Goal: Task Accomplishment & Management: Manage account settings

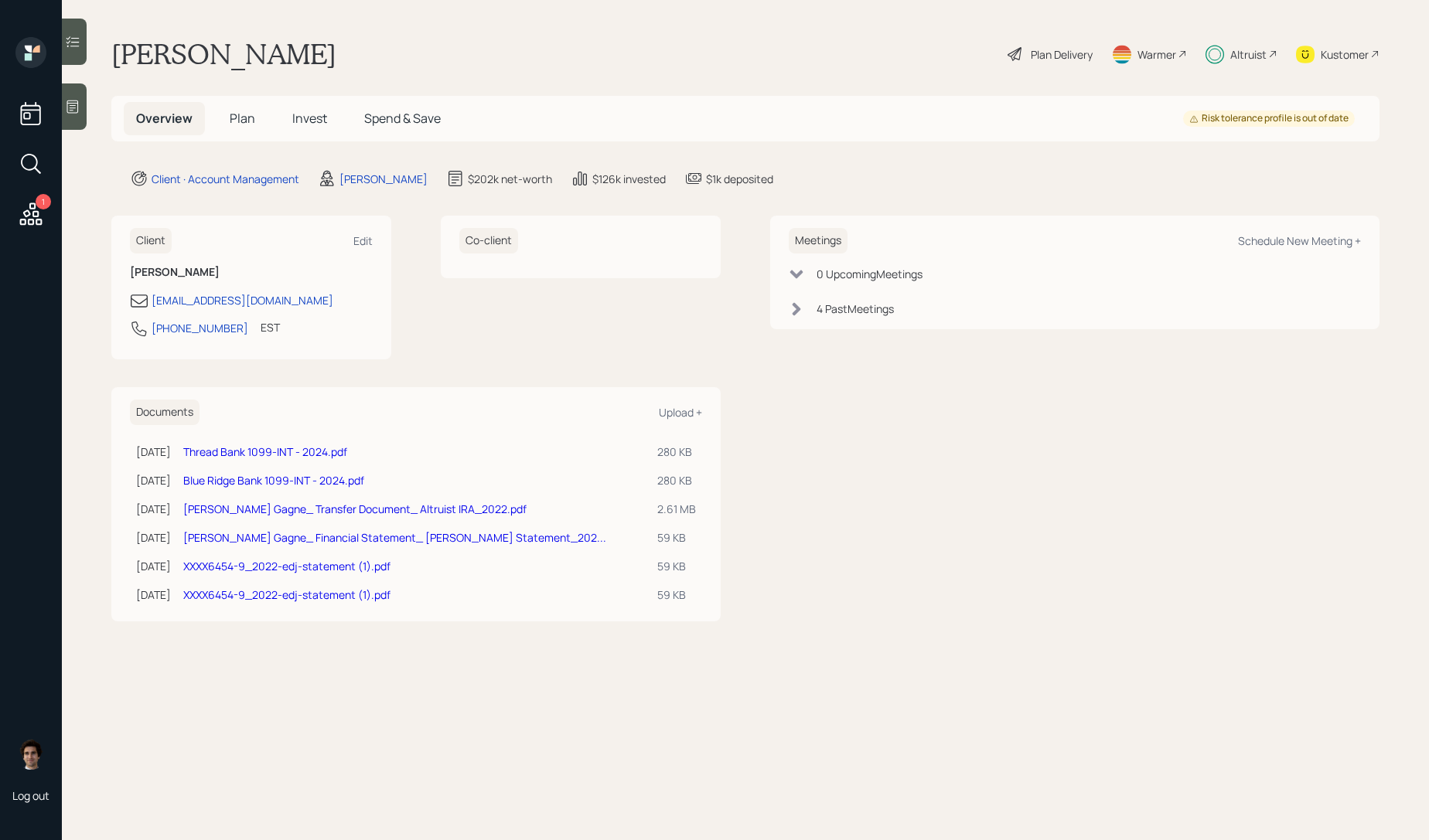
click at [280, 116] on h5 "Invest" at bounding box center [309, 118] width 59 height 33
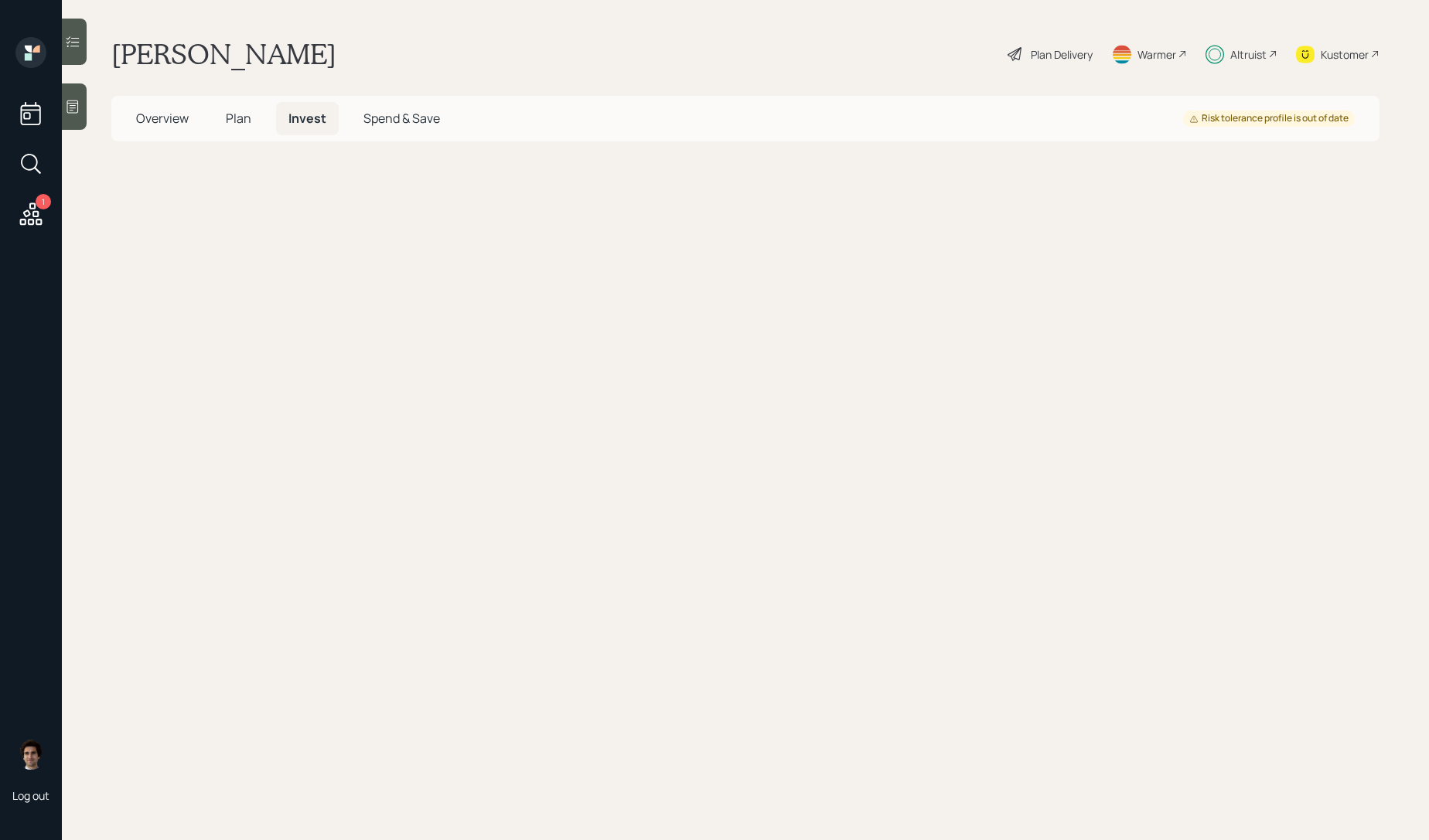
click at [283, 116] on h5 "Invest" at bounding box center [307, 118] width 63 height 33
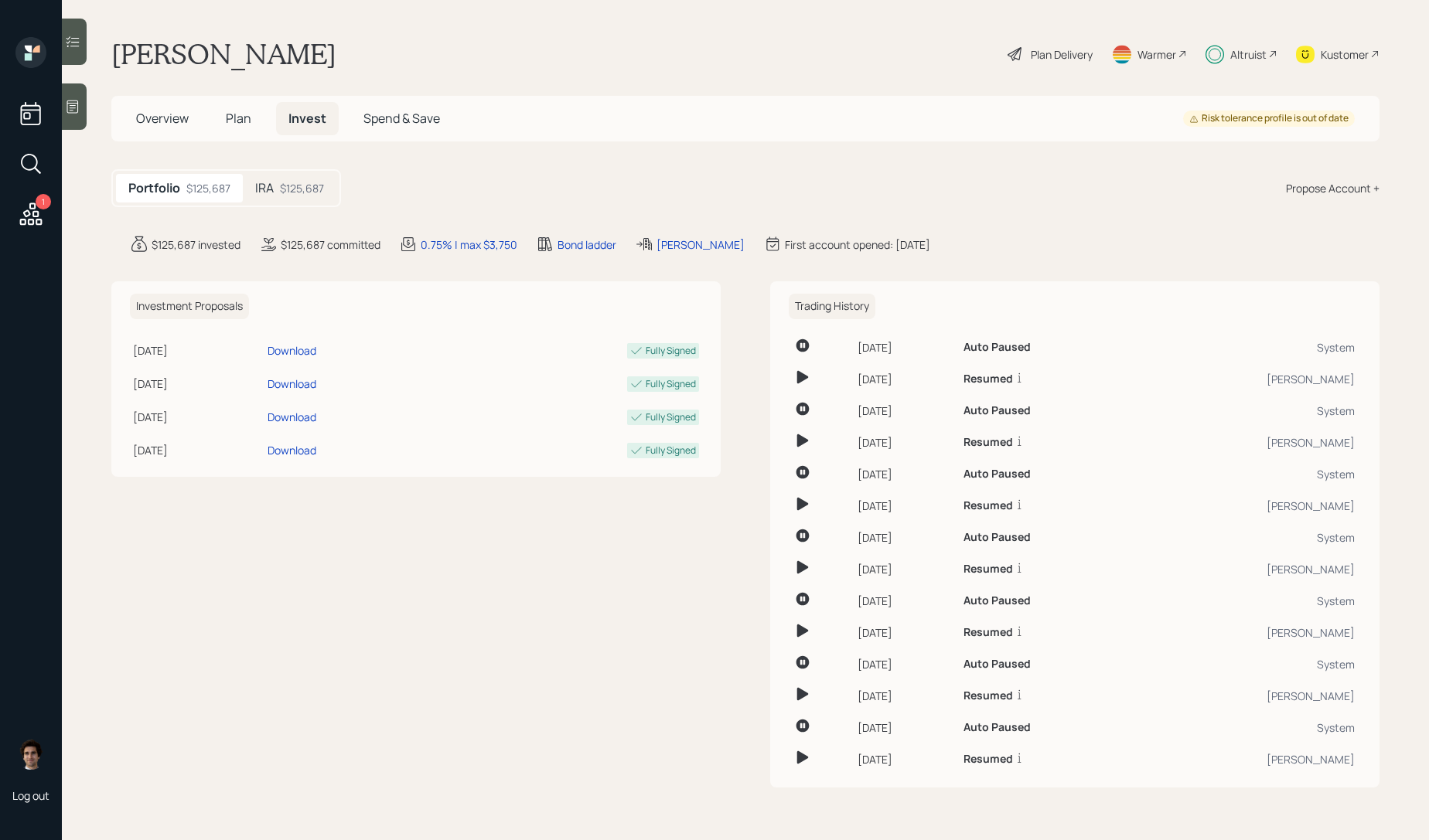
click at [260, 178] on div "IRA $125,687" at bounding box center [289, 188] width 93 height 29
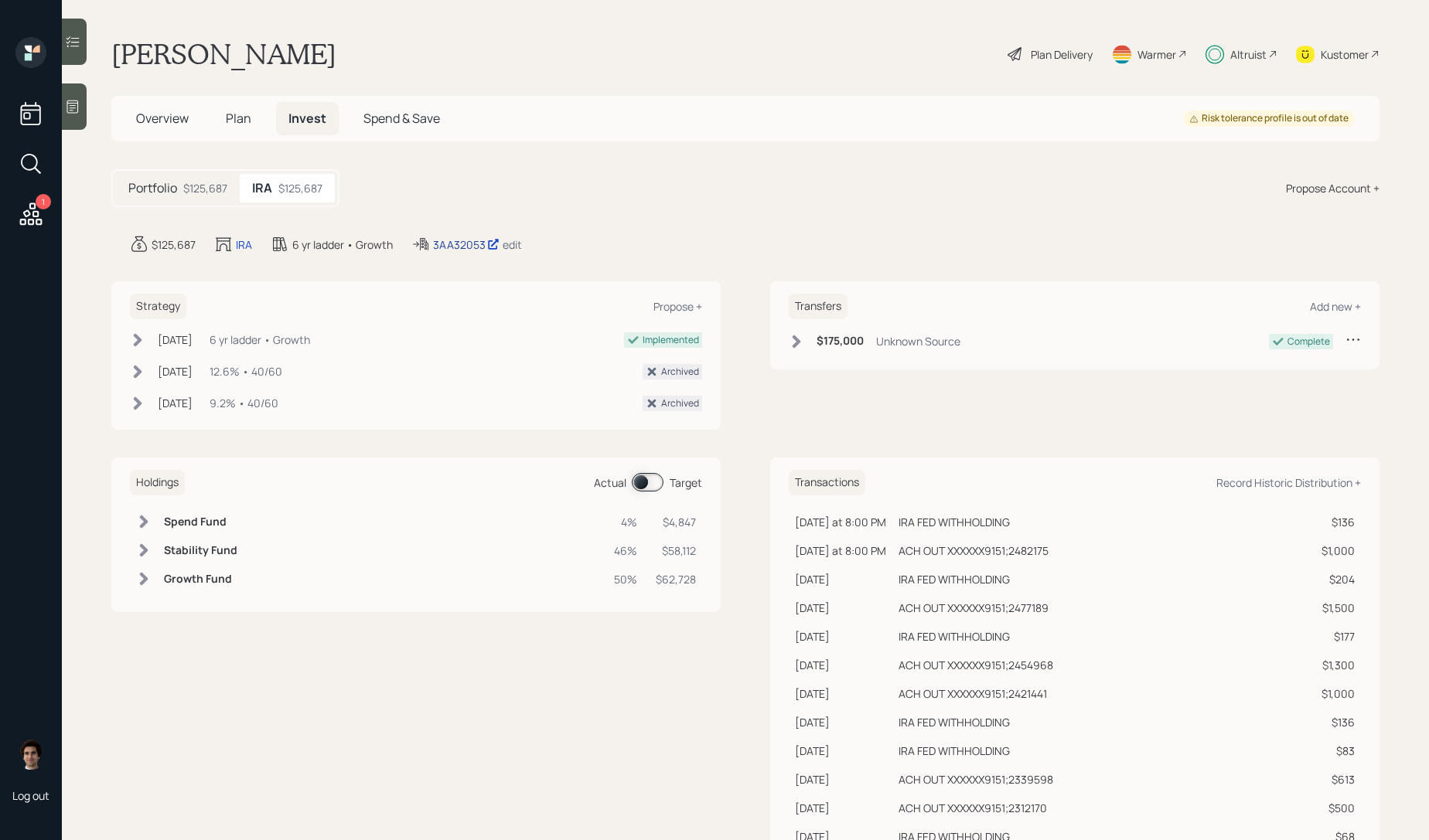
click at [466, 243] on div "3AA32053" at bounding box center [466, 244] width 66 height 16
click at [1068, 53] on div "Plan Delivery" at bounding box center [1062, 55] width 62 height 16
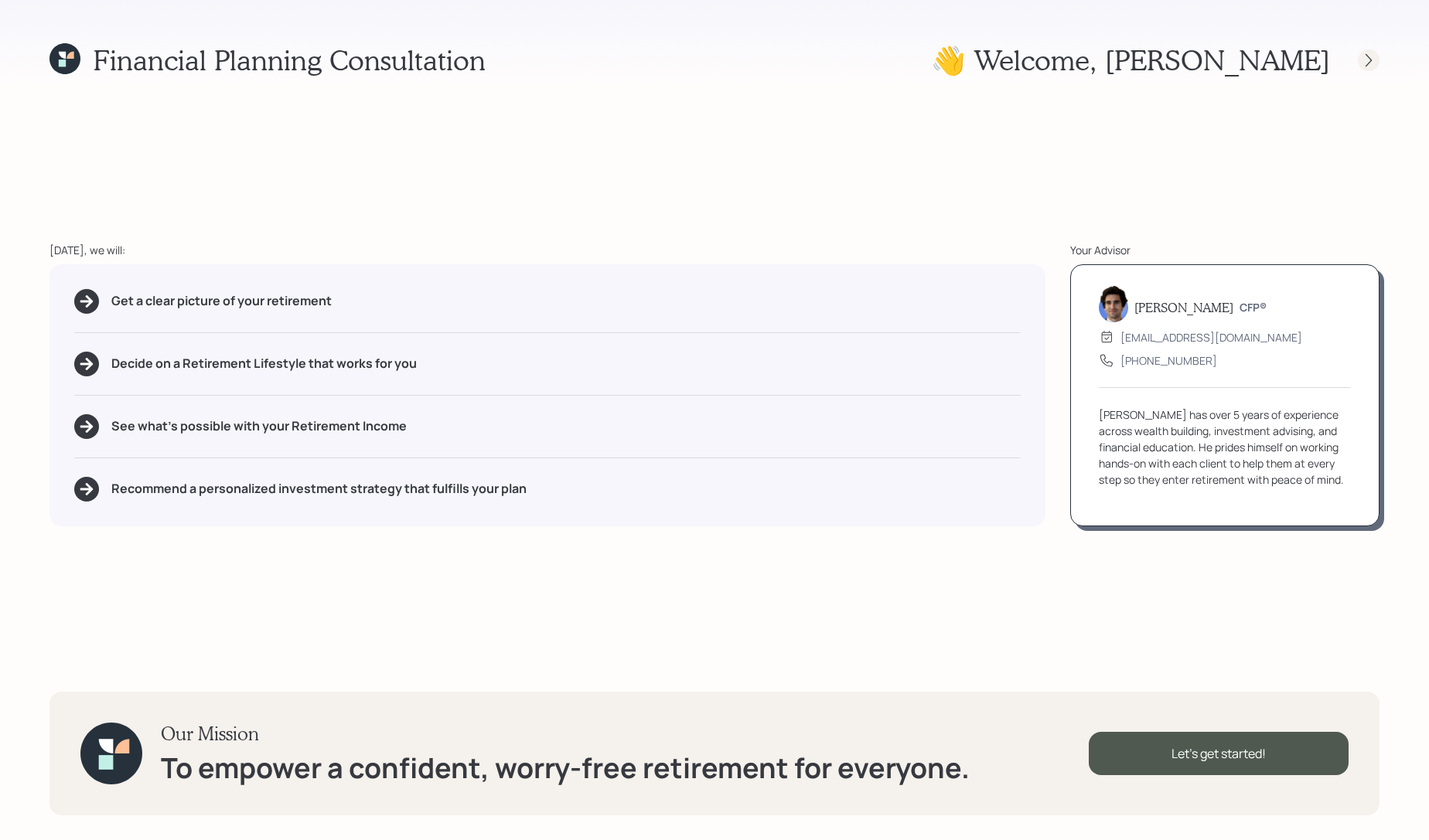
click at [1373, 50] on div at bounding box center [1369, 60] width 22 height 21
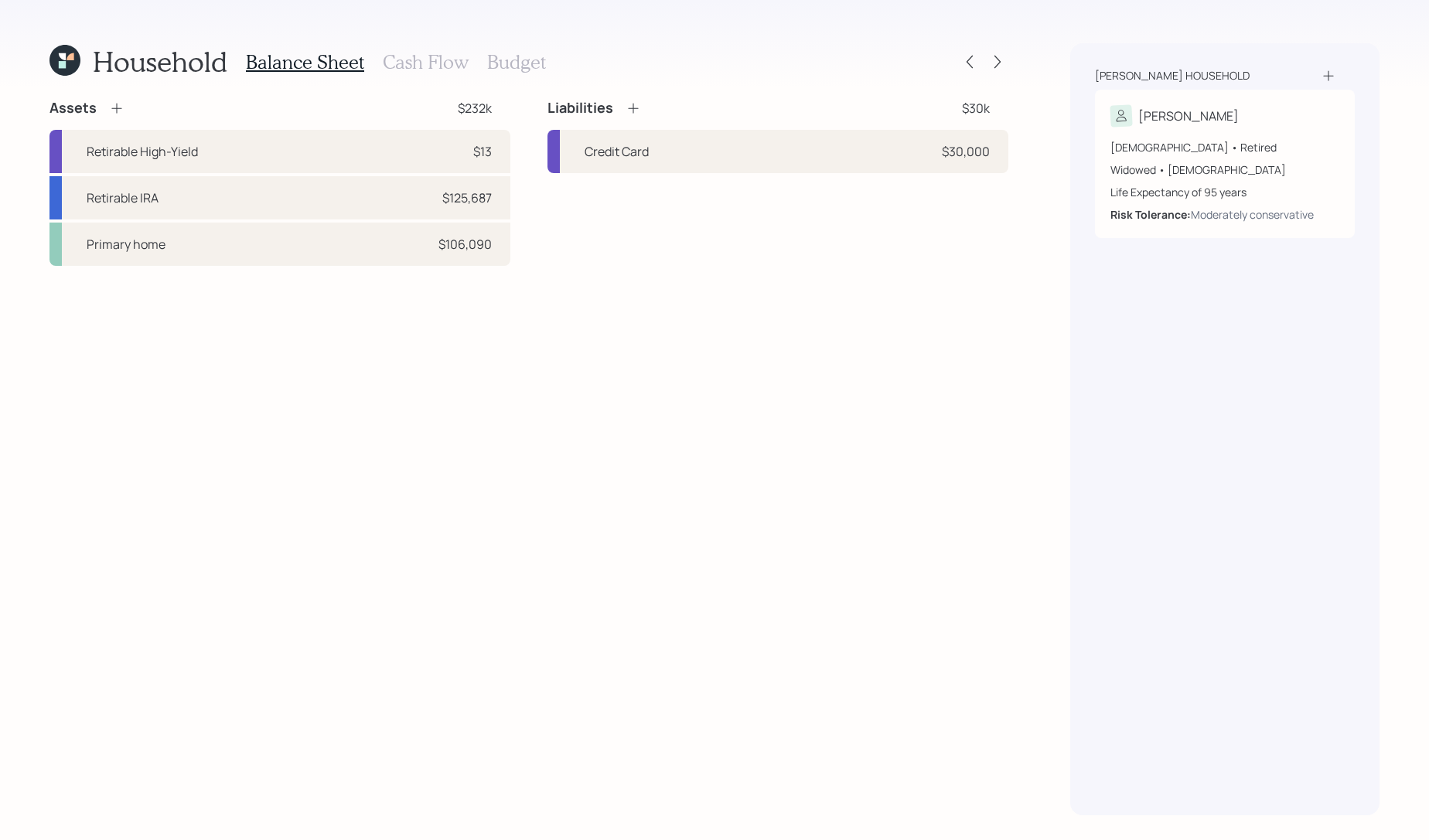
click at [78, 69] on icon at bounding box center [65, 60] width 31 height 31
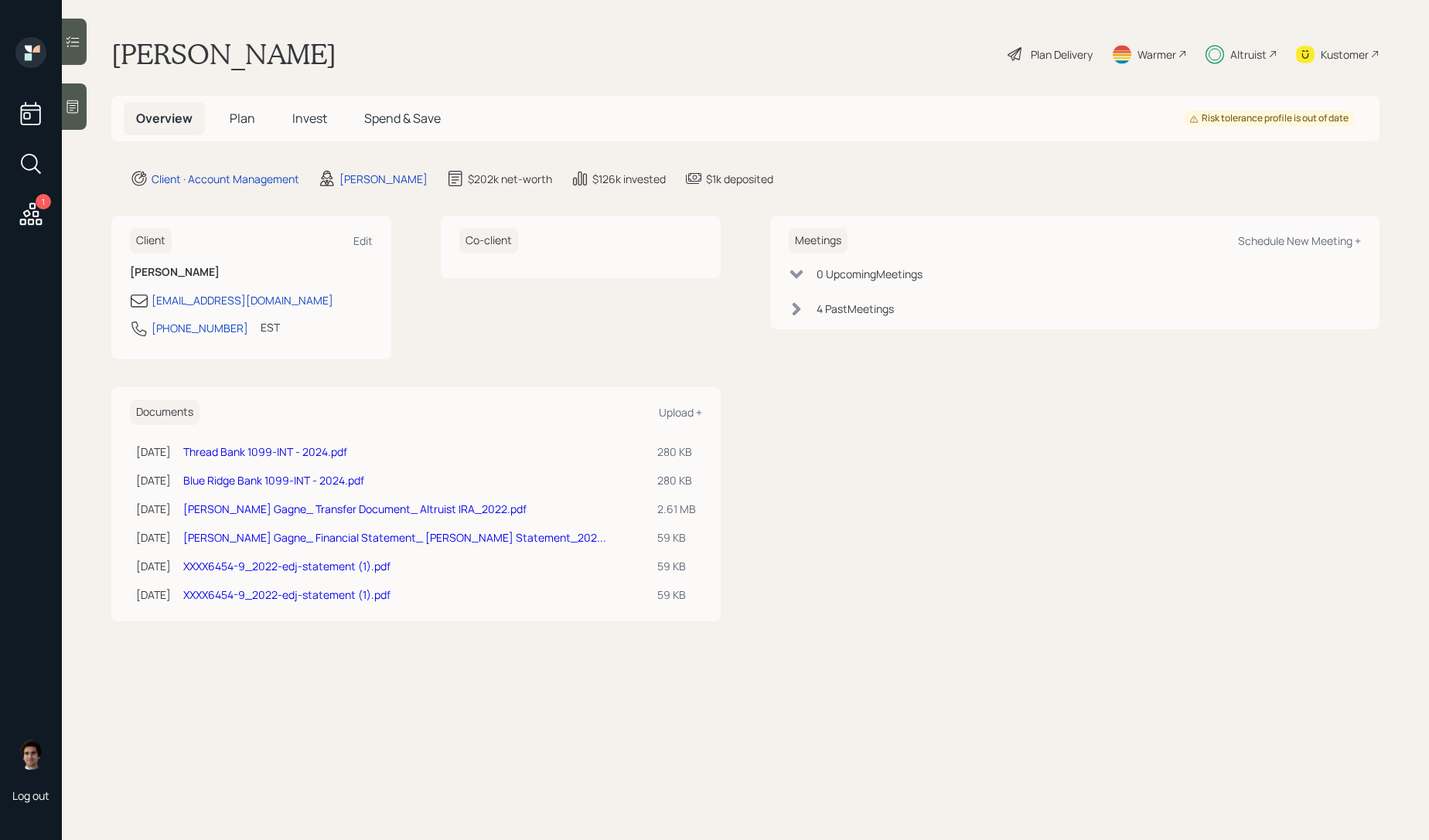
click at [383, 117] on span "Spend & Save" at bounding box center [402, 118] width 76 height 17
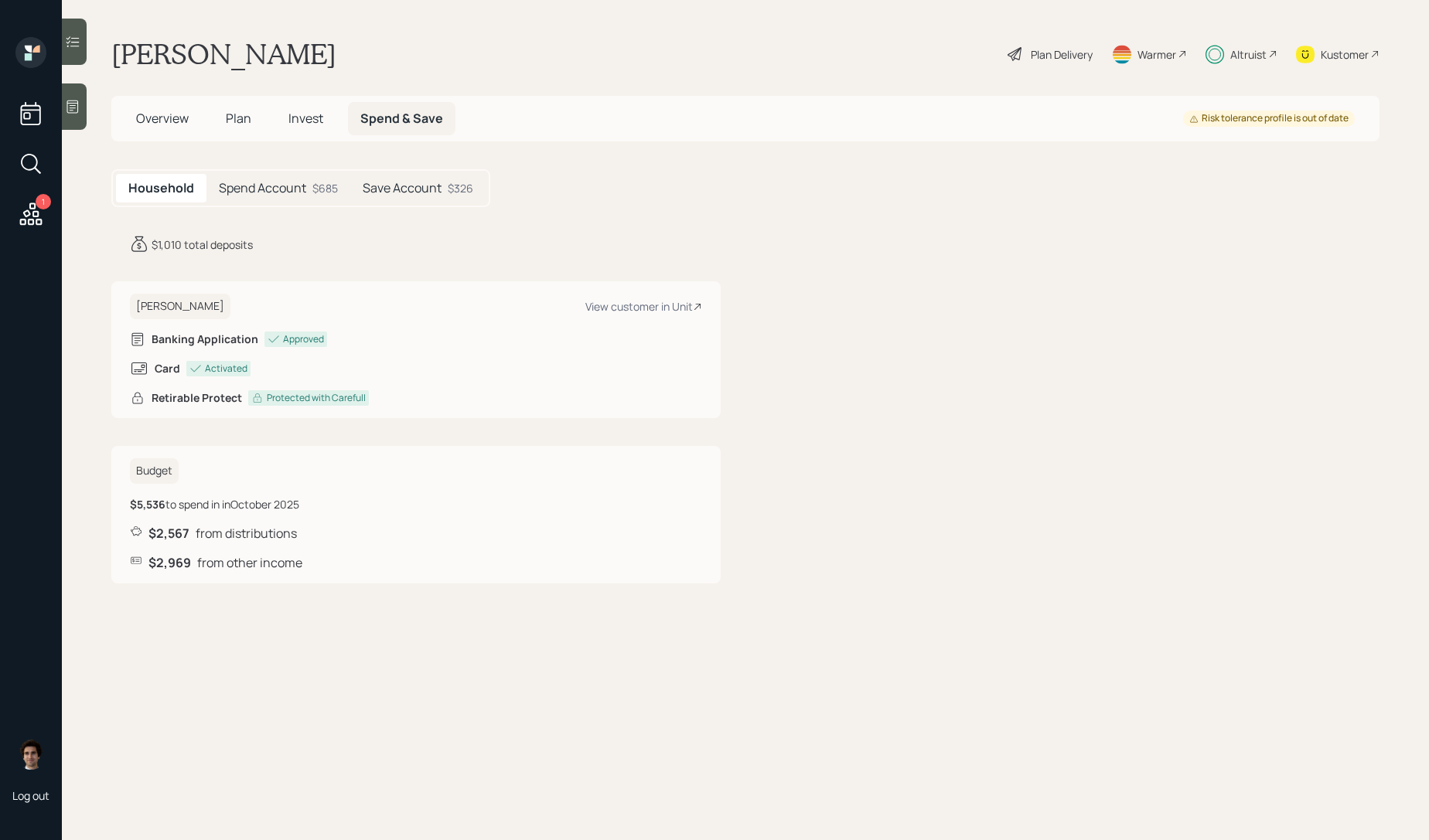
click at [1346, 47] on div "Kustomer" at bounding box center [1345, 55] width 48 height 16
click at [1044, 54] on div "Plan Delivery" at bounding box center [1062, 55] width 62 height 16
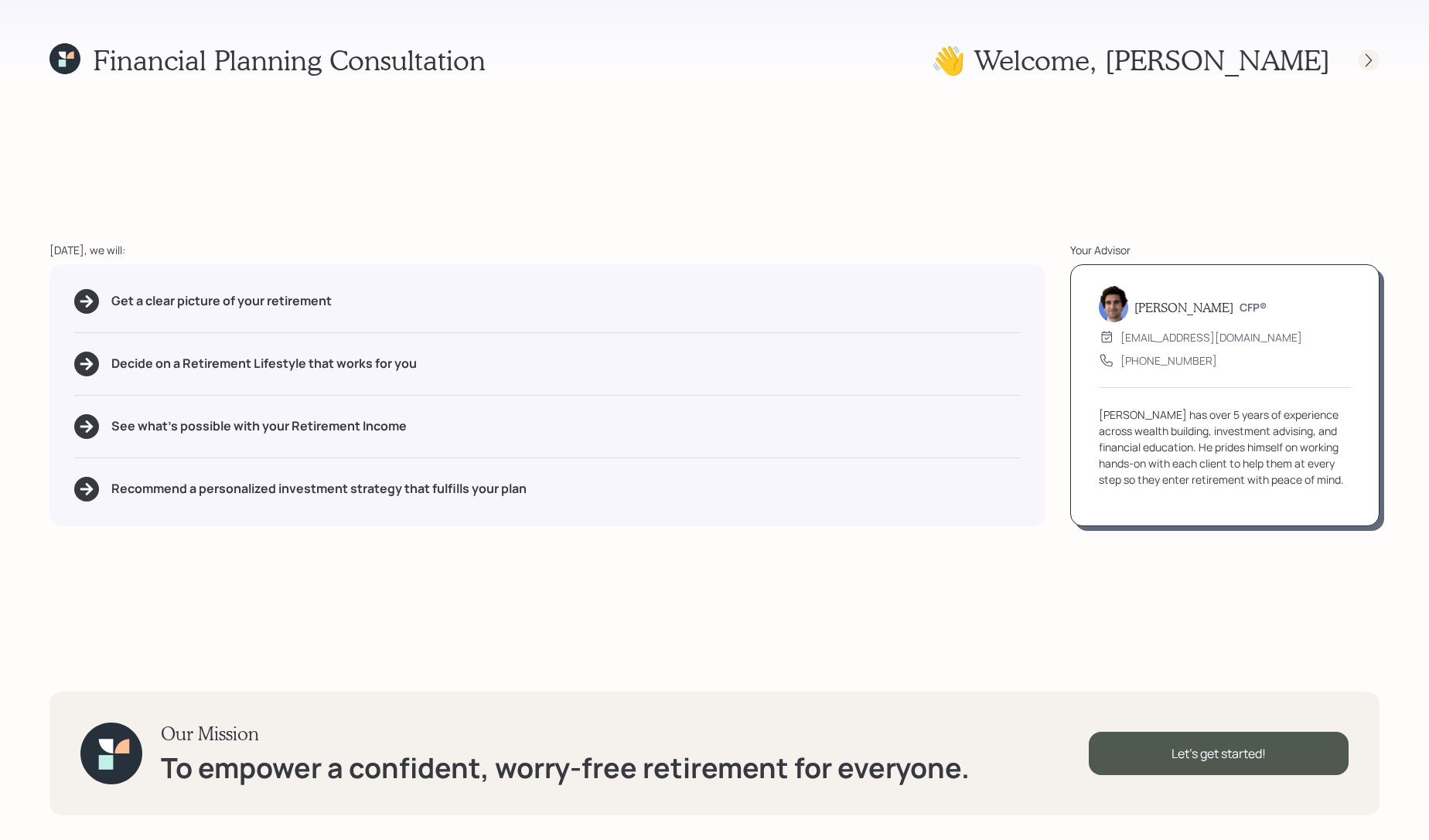
click at [1374, 64] on icon at bounding box center [1368, 60] width 15 height 15
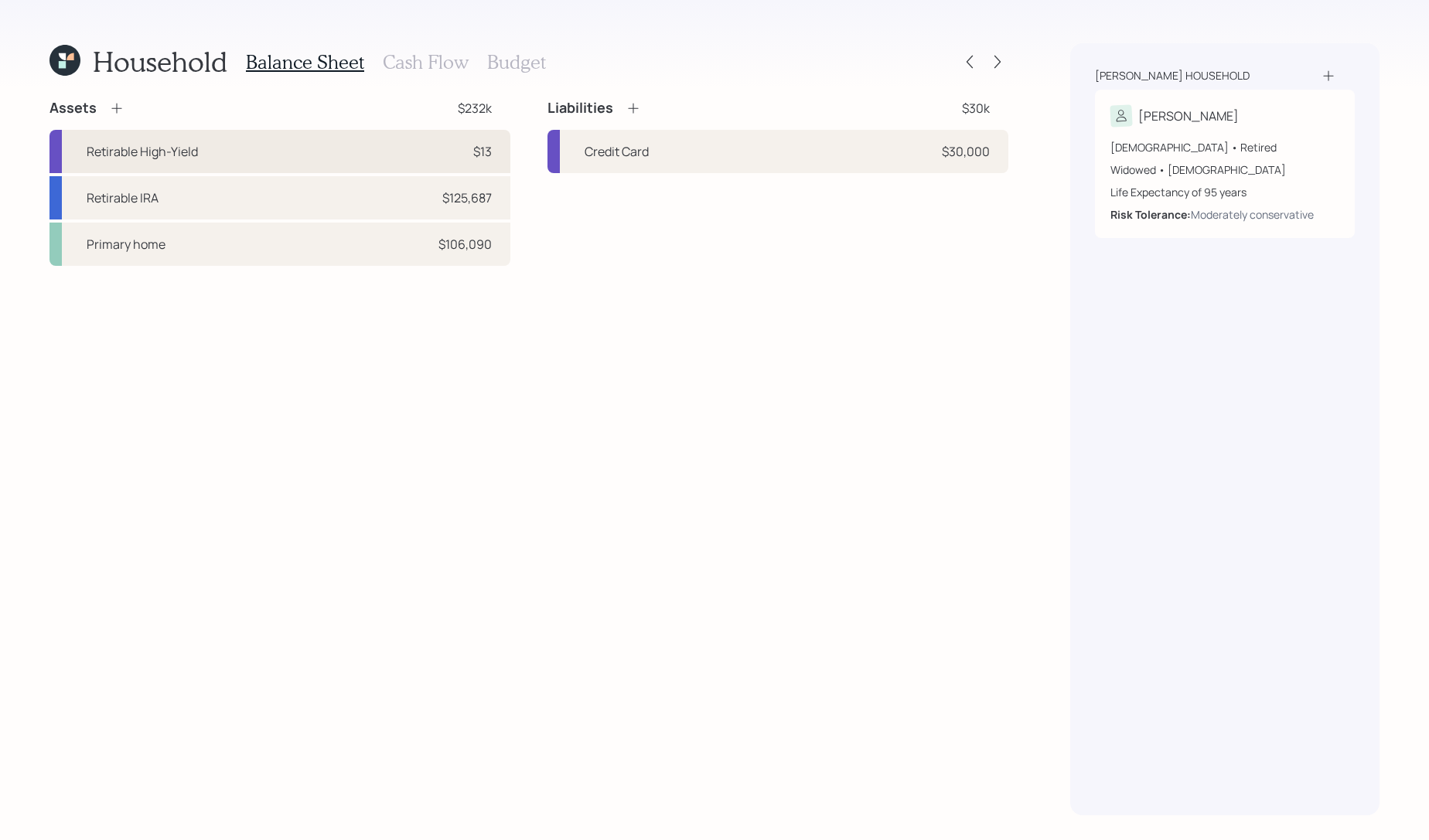
click at [271, 143] on div "Retirable High-Yield $13" at bounding box center [280, 151] width 461 height 43
select select "emergency_fund"
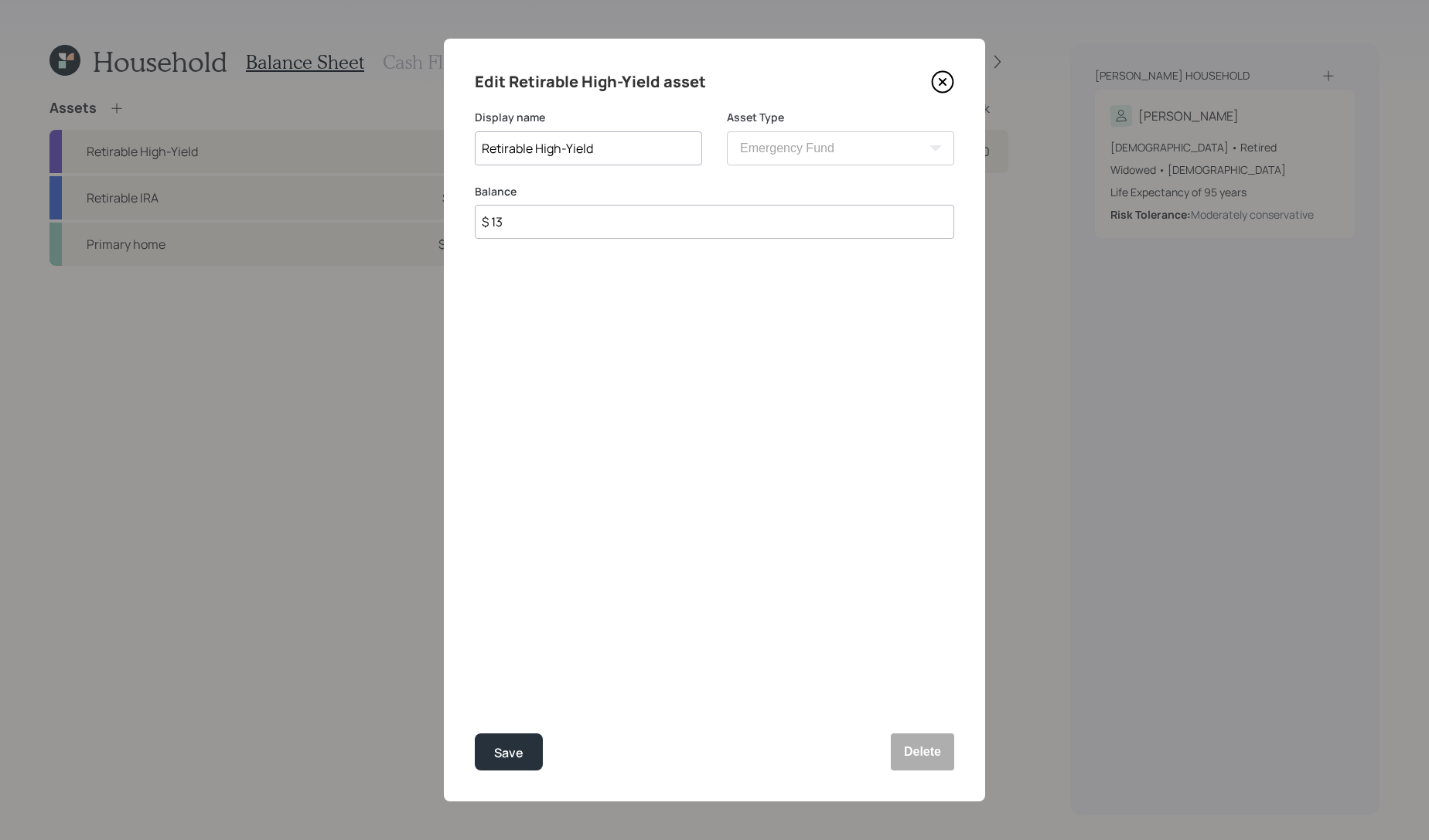
click at [672, 237] on input "$ 13" at bounding box center [714, 222] width 479 height 34
type input "$ 1,000"
click at [475, 733] on button "Save" at bounding box center [509, 751] width 68 height 37
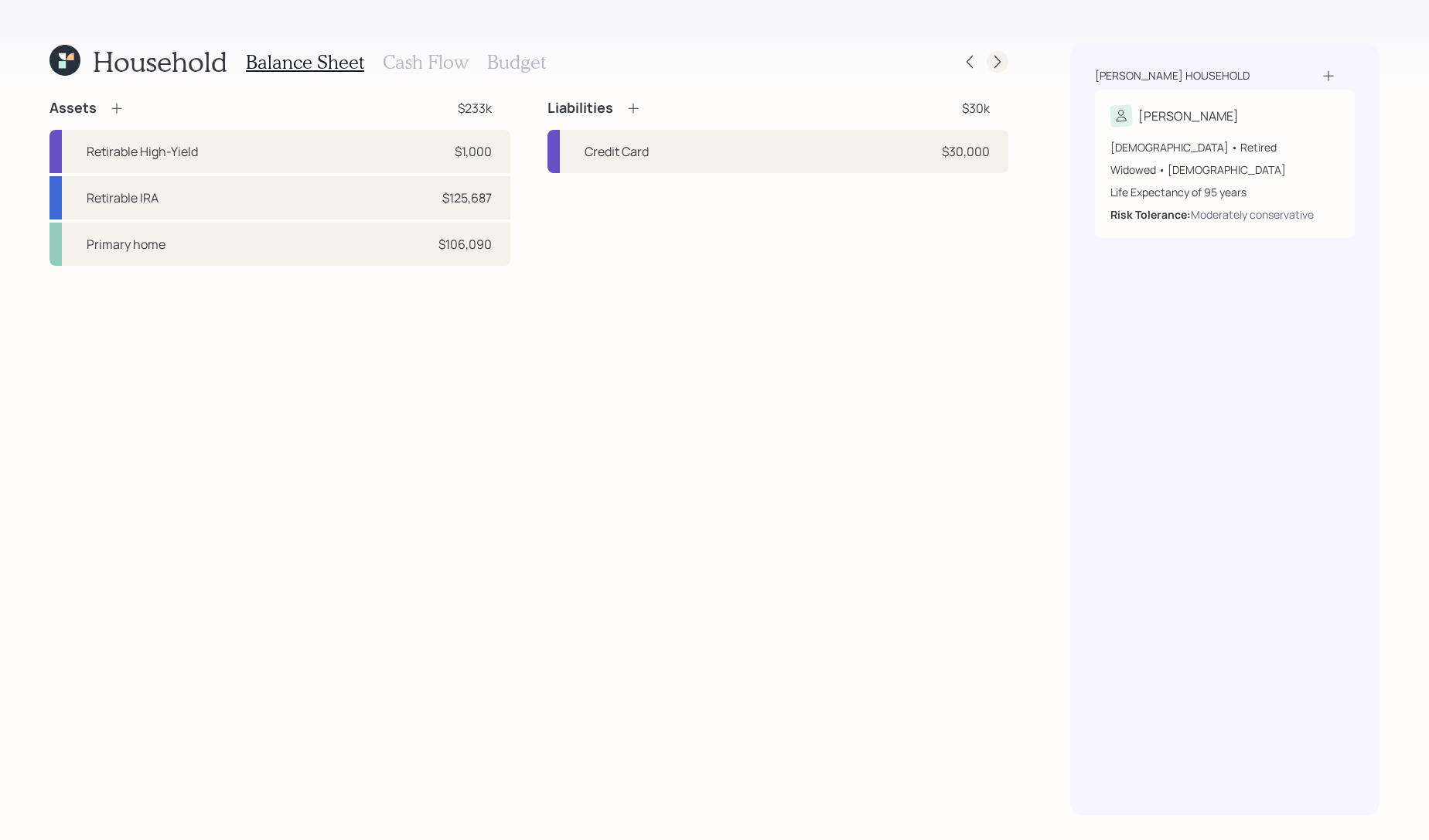
click at [993, 71] on div at bounding box center [997, 62] width 22 height 21
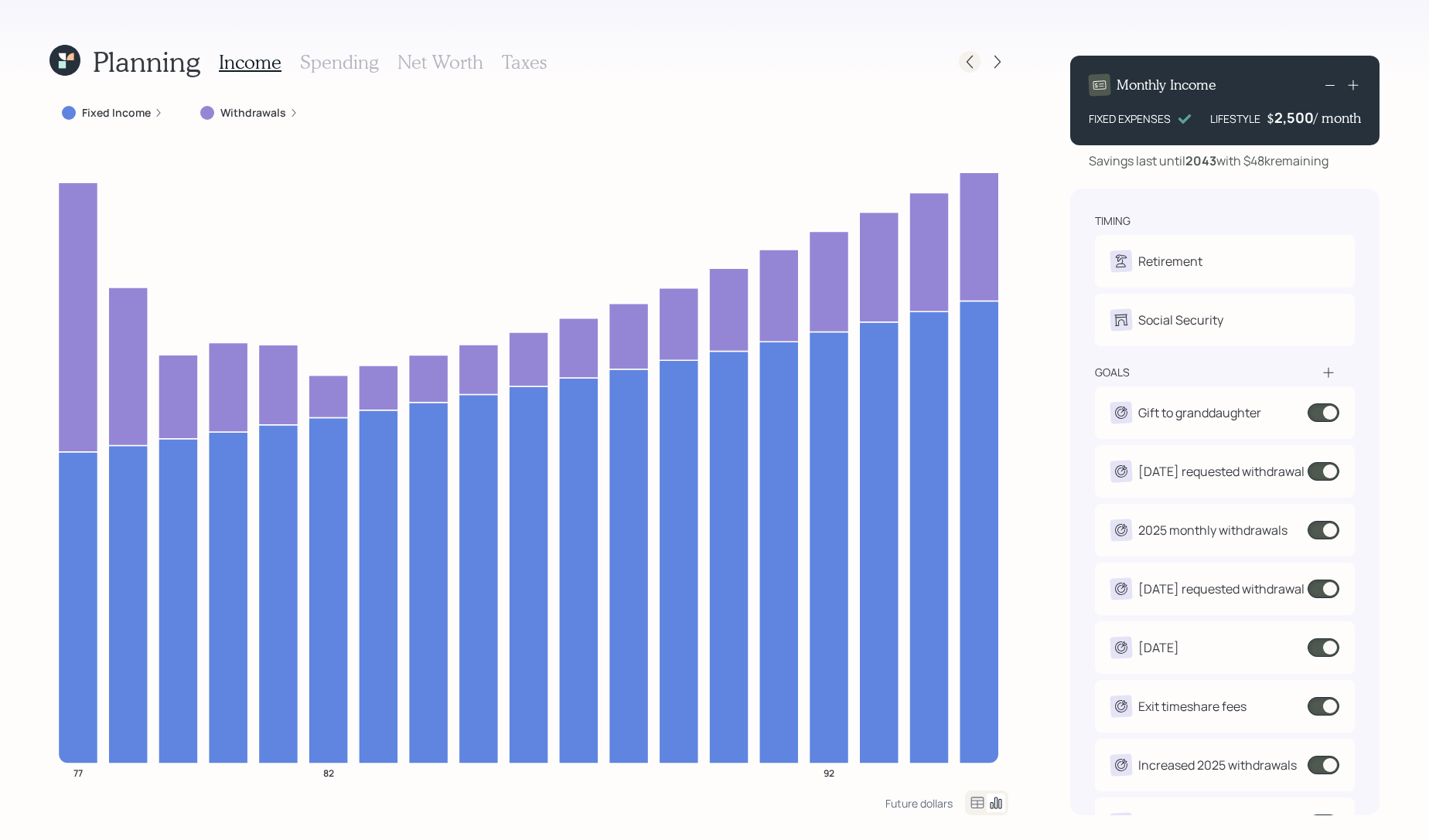
click at [969, 60] on icon at bounding box center [969, 61] width 15 height 15
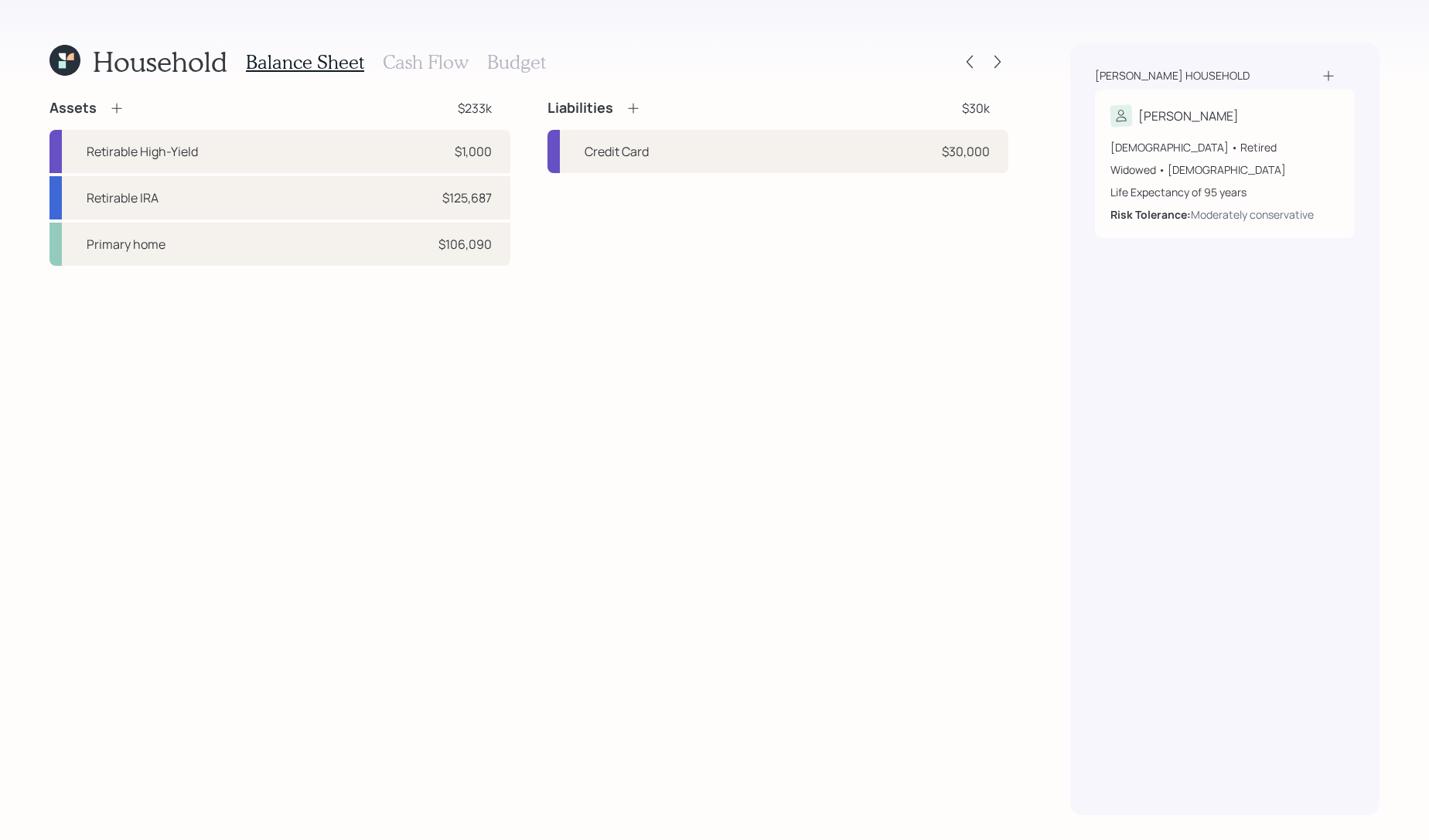
click at [429, 55] on h3 "Cash Flow" at bounding box center [426, 62] width 86 height 22
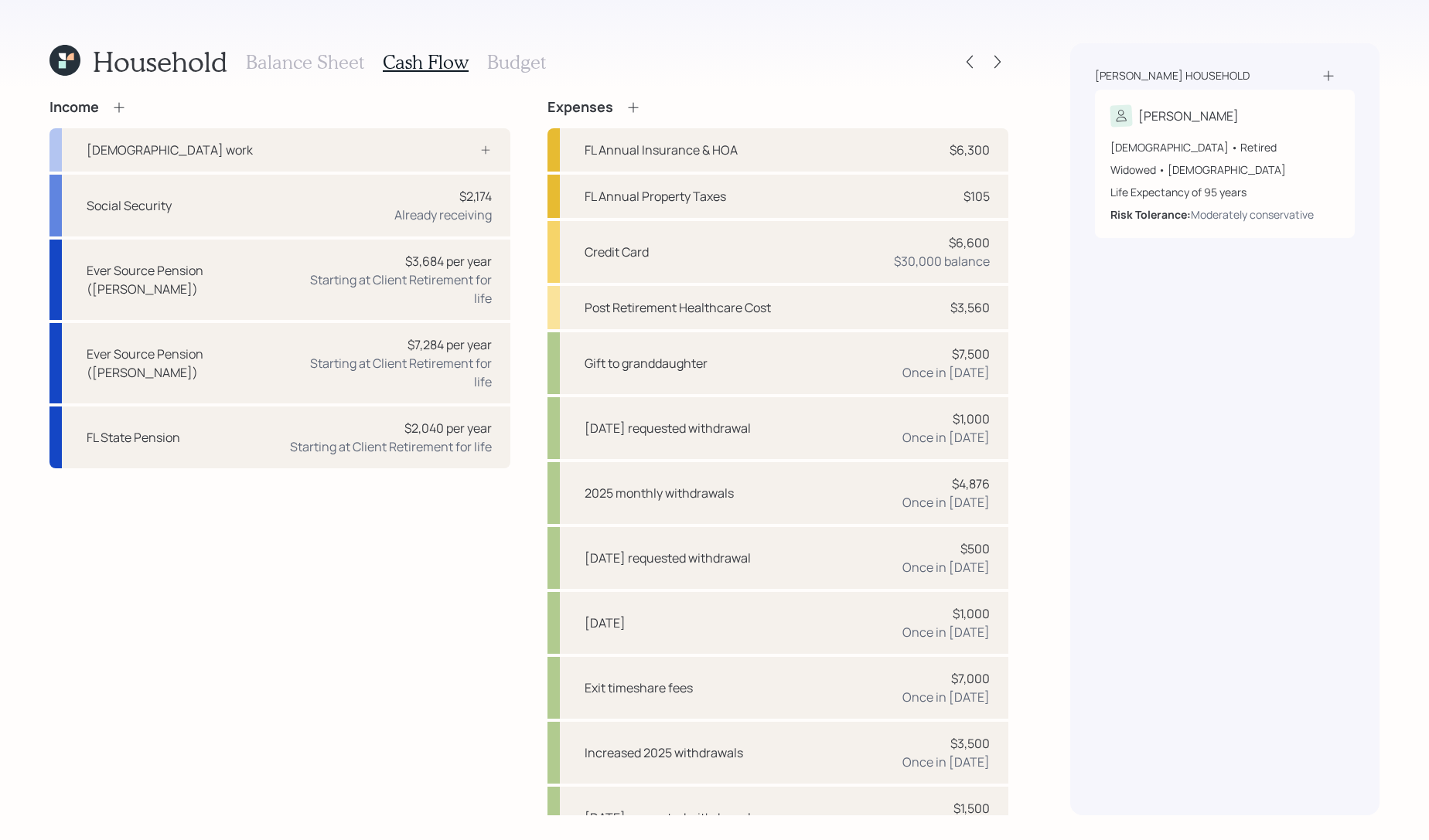
click at [640, 105] on icon at bounding box center [633, 107] width 15 height 15
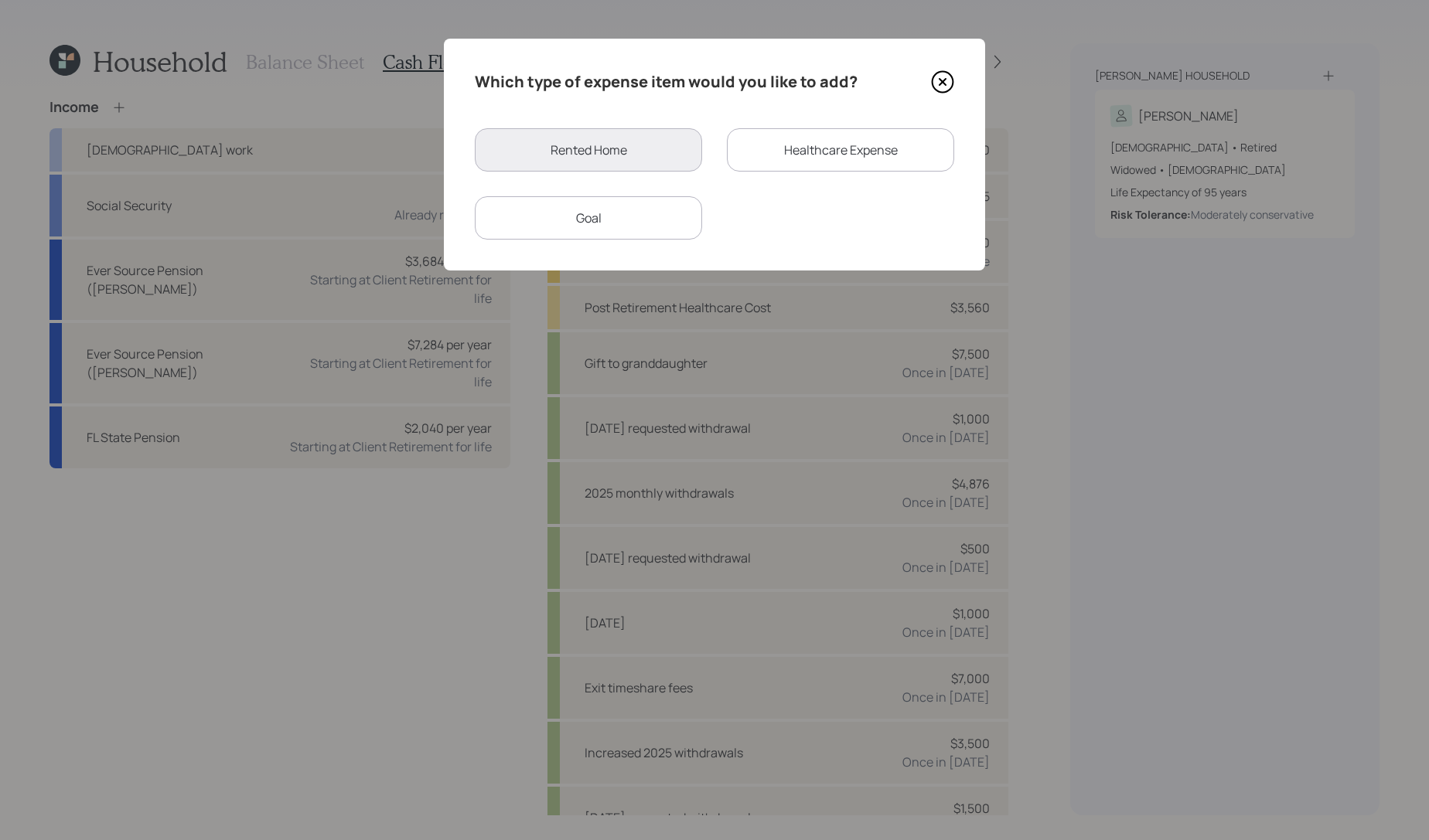
click at [647, 251] on div "Which type of expense item would you like to add? Rented Home Healthcare Expens…" at bounding box center [714, 154] width 541 height 232
click at [651, 221] on div "Goal" at bounding box center [589, 218] width 228 height 43
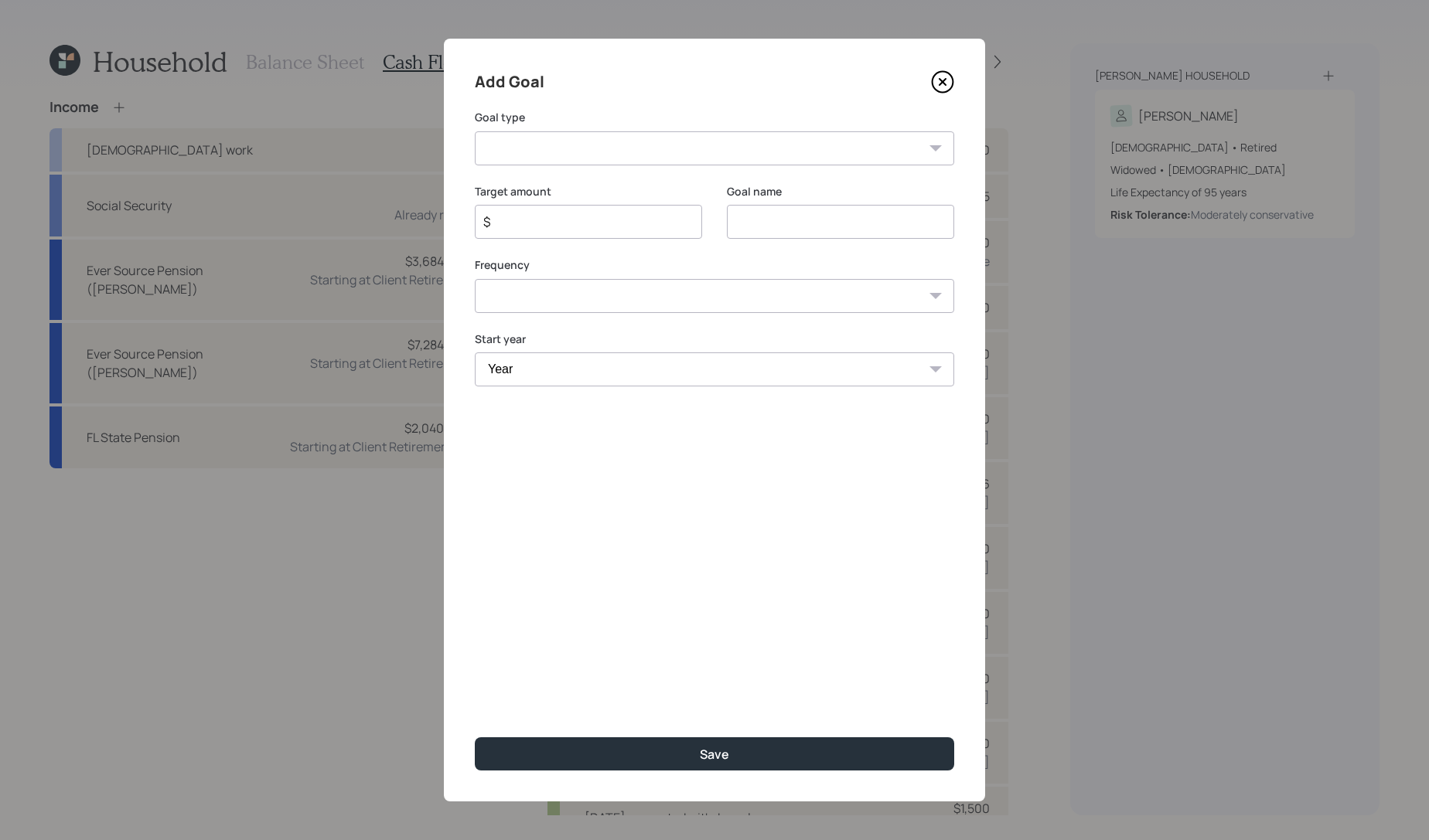
click at [681, 158] on select "Create an emergency fund Donate to charity Purchase a home Make a purchase Supp…" at bounding box center [714, 149] width 479 height 34
select select "other"
click at [475, 132] on select "Create an emergency fund Donate to charity Purchase a home Make a purchase Supp…" at bounding box center [714, 149] width 479 height 34
type input "Other"
click at [564, 234] on div "$" at bounding box center [589, 222] width 228 height 34
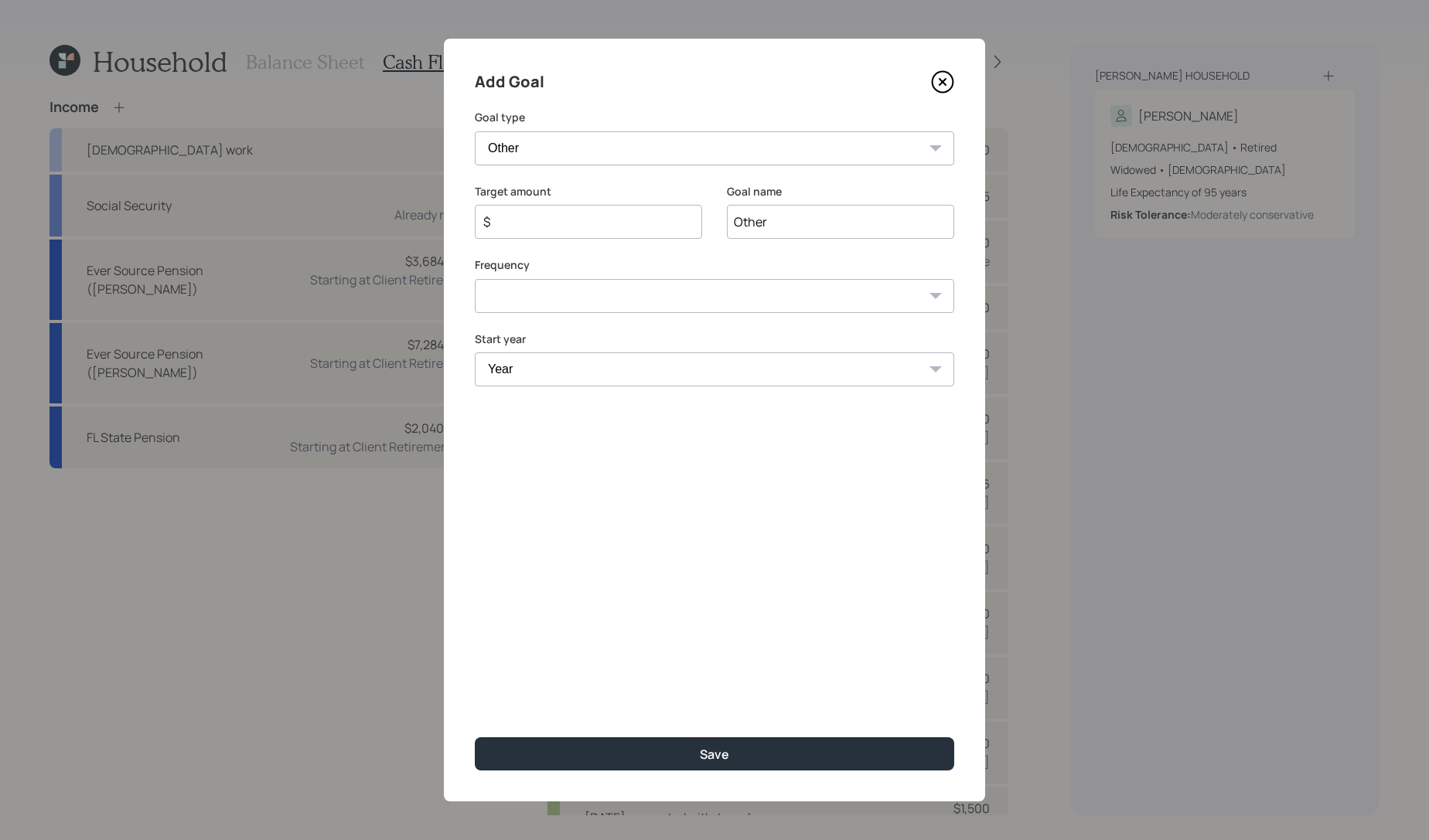
click at [566, 228] on input "$" at bounding box center [582, 221] width 201 height 19
type input "$ 1,000"
click at [727, 222] on input "Other" at bounding box center [840, 222] width 228 height 34
click at [757, 222] on input "Other" at bounding box center [840, 222] width 228 height 34
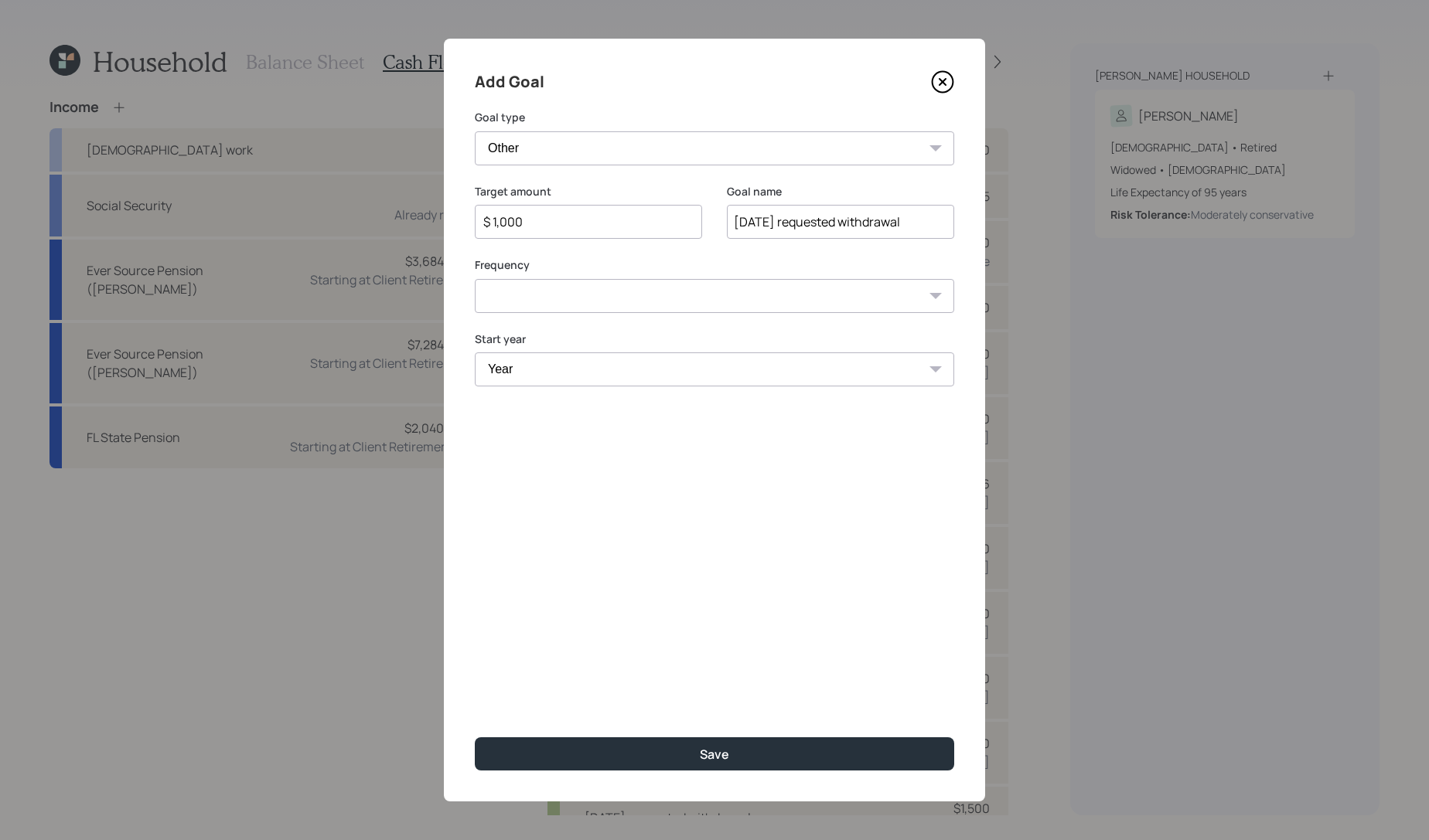
type input "[DATE] requested withdrawal"
click at [727, 291] on select "One time Every 1 year Every 2 years Every 3 years Every 4 years Every 5 years E…" at bounding box center [714, 296] width 479 height 34
select select "0"
click at [475, 279] on select "One time Every 1 year Every 2 years Every 3 years Every 4 years Every 5 years E…" at bounding box center [714, 296] width 479 height 34
drag, startPoint x: 727, startPoint y: 291, endPoint x: 717, endPoint y: 351, distance: 60.8
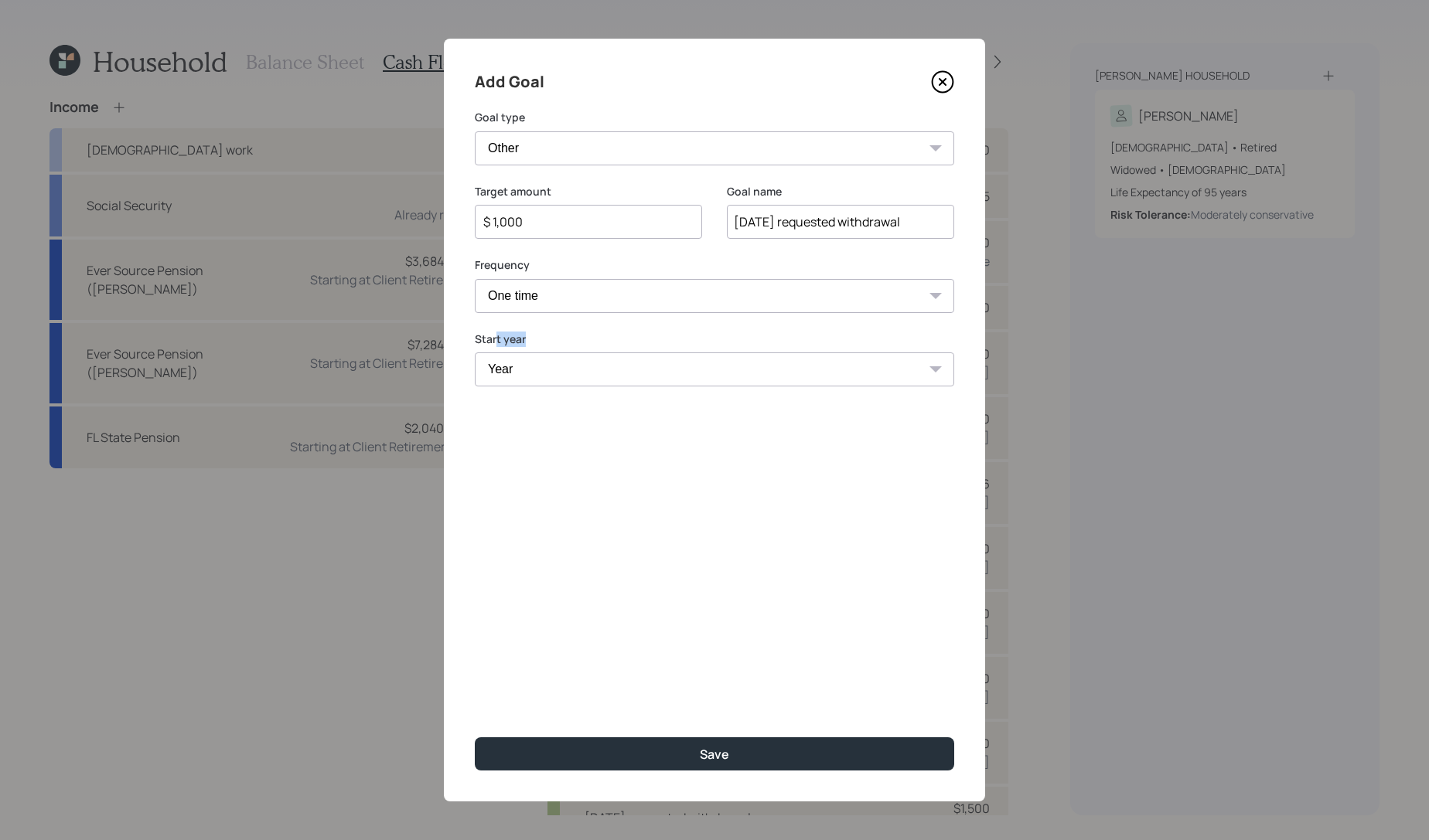
click at [717, 348] on div "Start year Year [DATE] 2026 2027 2028 2029 2030 2031 2032 2033 2034 2035 2036 2…" at bounding box center [714, 359] width 479 height 56
click at [717, 363] on select "Year [DATE] 2026 2027 2028 2029 2030 2031 2032 2033 2034 2035 2036 2037 2038 20…" at bounding box center [714, 370] width 479 height 34
select select "2025"
click at [475, 353] on select "Year [DATE] 2026 2027 2028 2029 2030 2031 2032 2033 2034 2035 2036 2037 2038 20…" at bounding box center [714, 370] width 479 height 34
click at [802, 780] on div "Add Goal Goal type Create an emergency fund Donate to charity Purchase a home M…" at bounding box center [714, 420] width 541 height 763
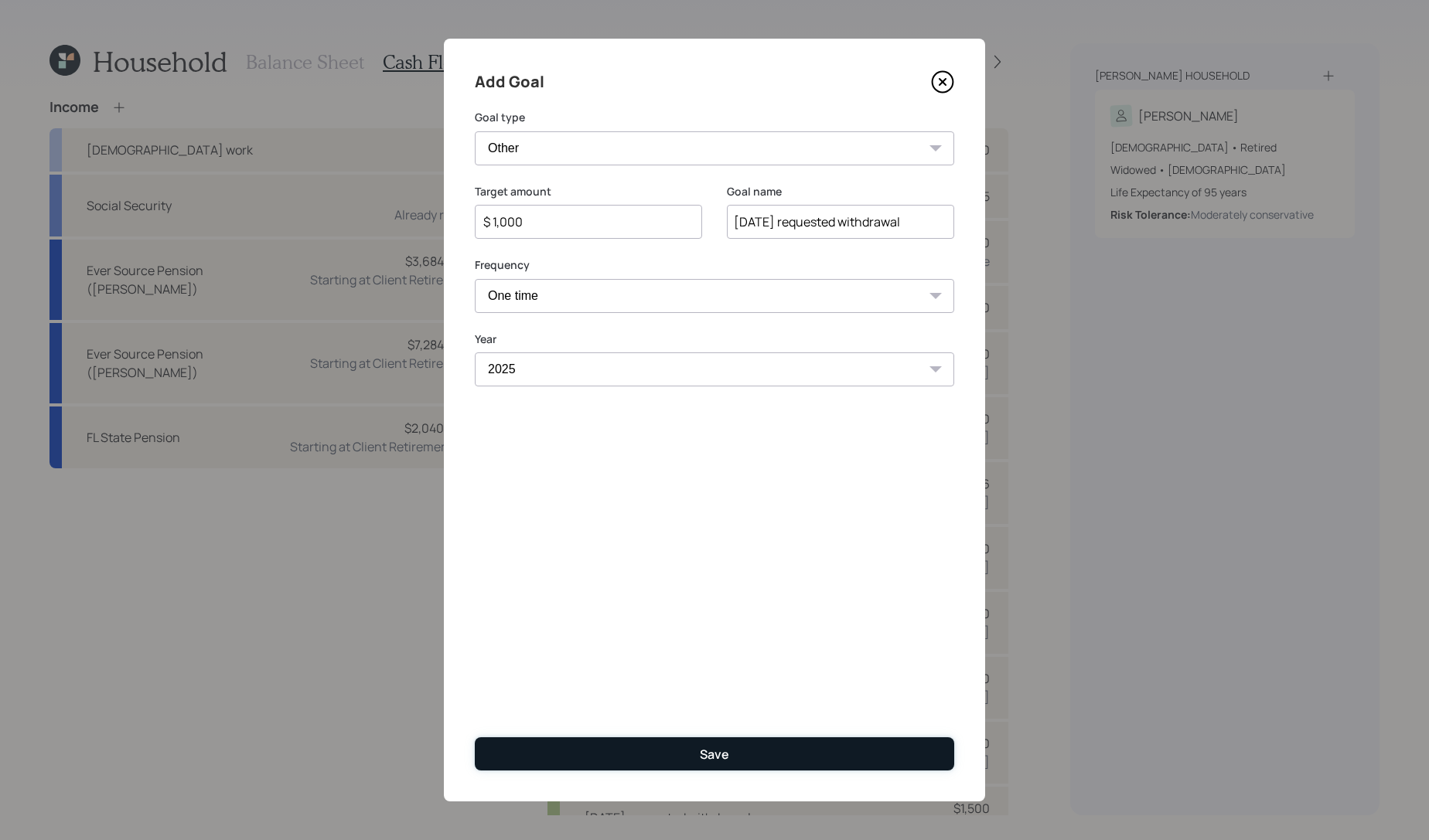
click at [802, 742] on button "Save" at bounding box center [714, 753] width 479 height 33
type input "$"
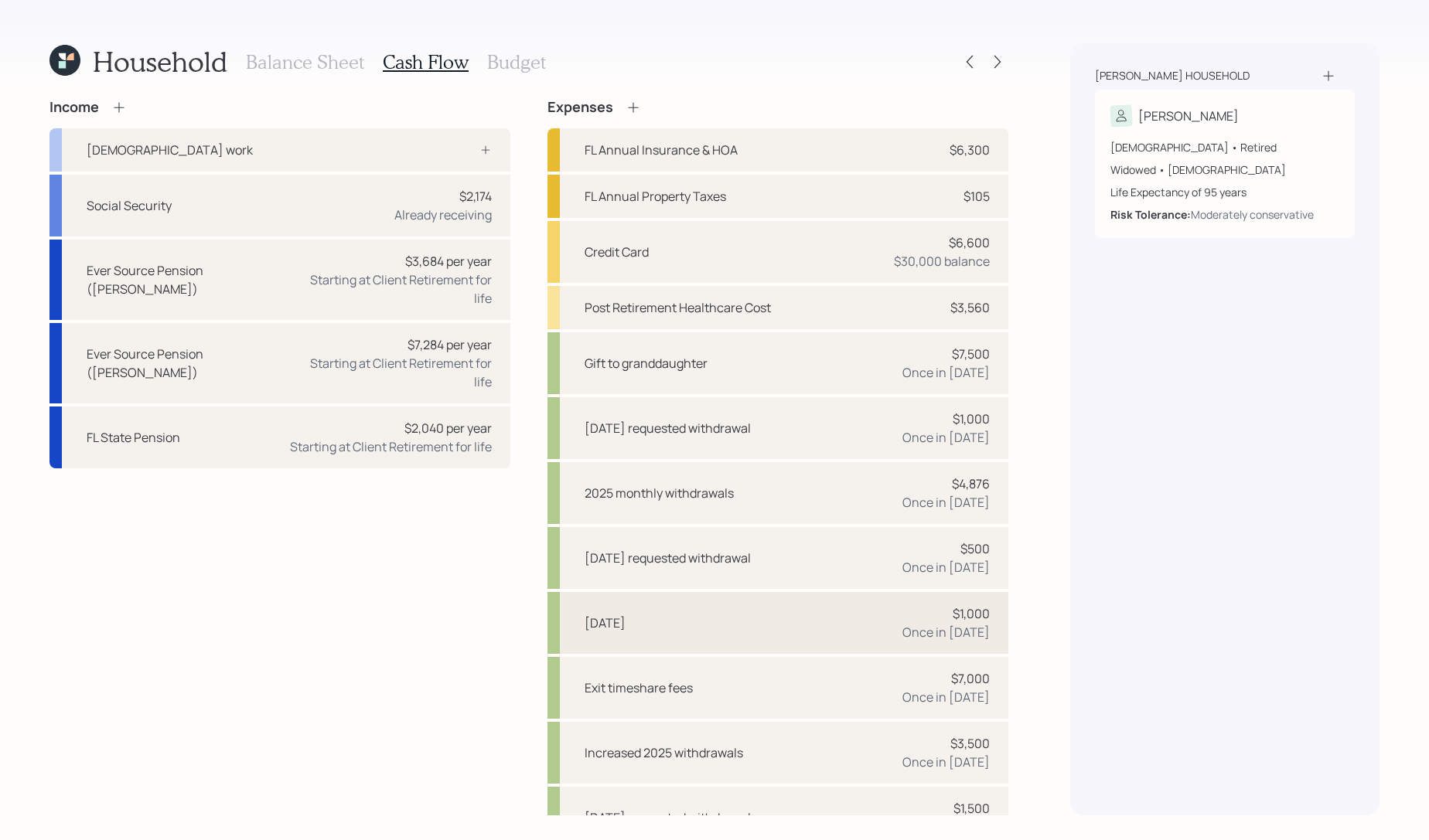
scroll to position [191, 0]
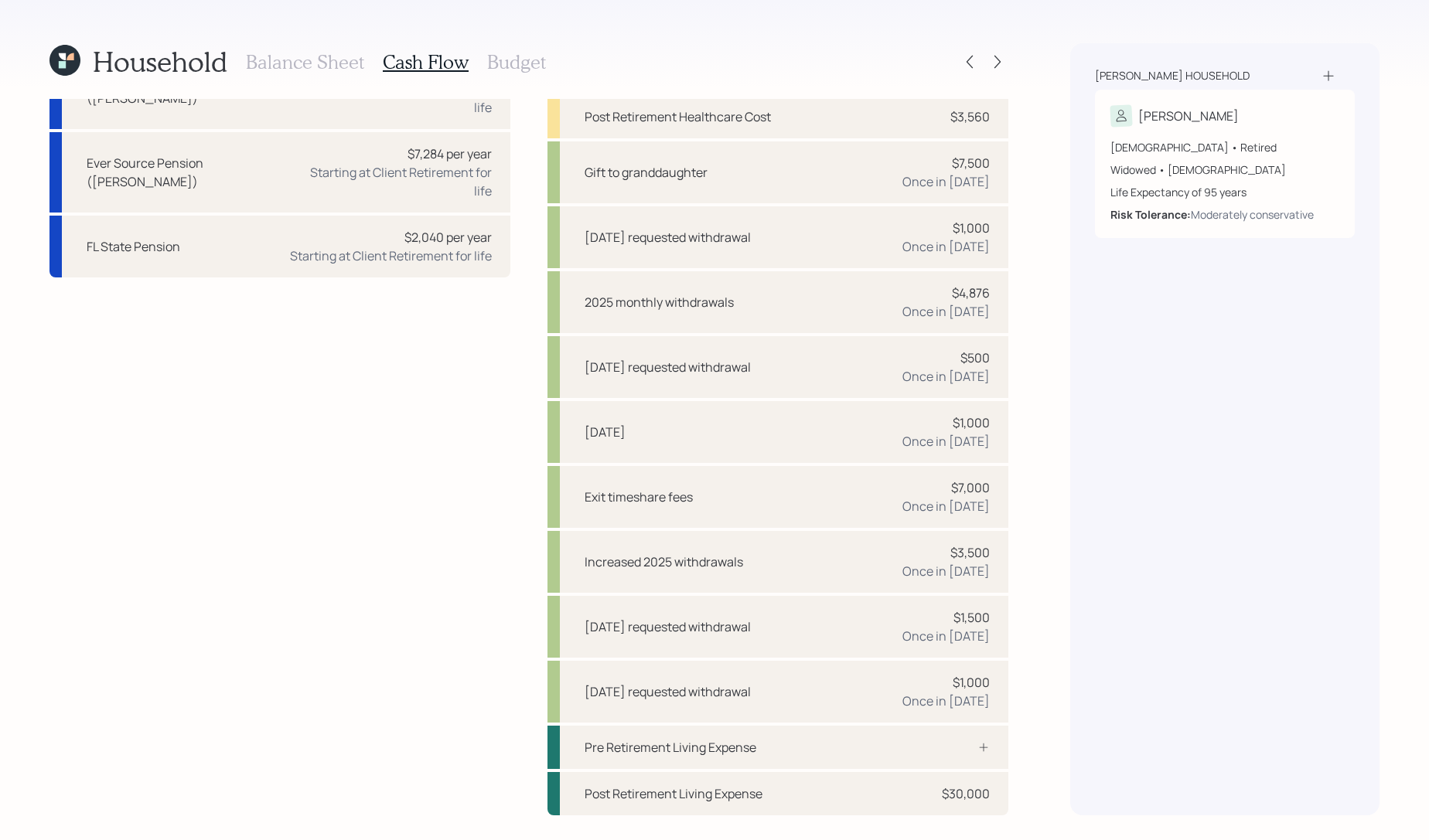
click at [54, 67] on icon at bounding box center [65, 60] width 31 height 31
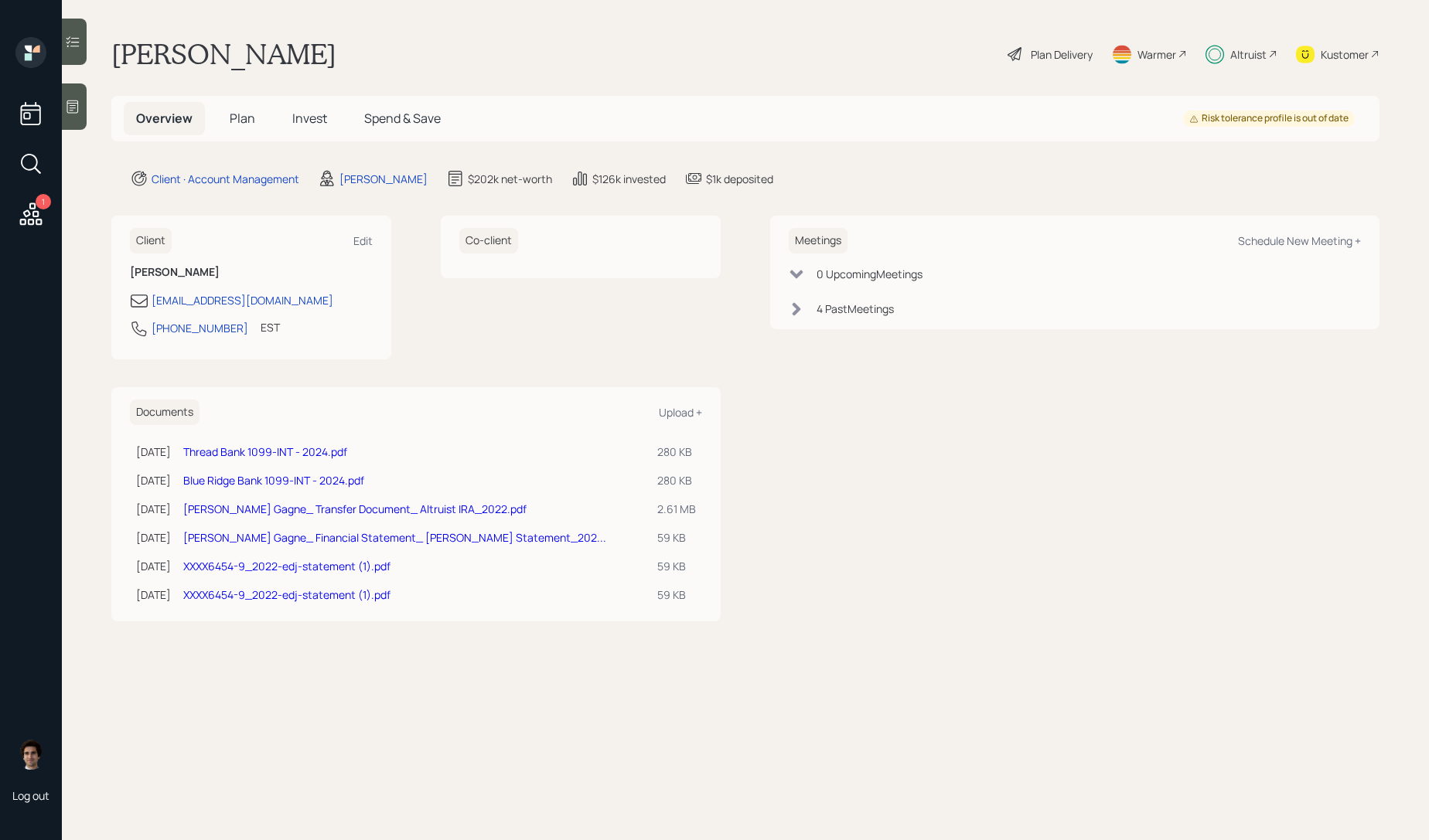
click at [315, 116] on span "Invest" at bounding box center [309, 118] width 35 height 17
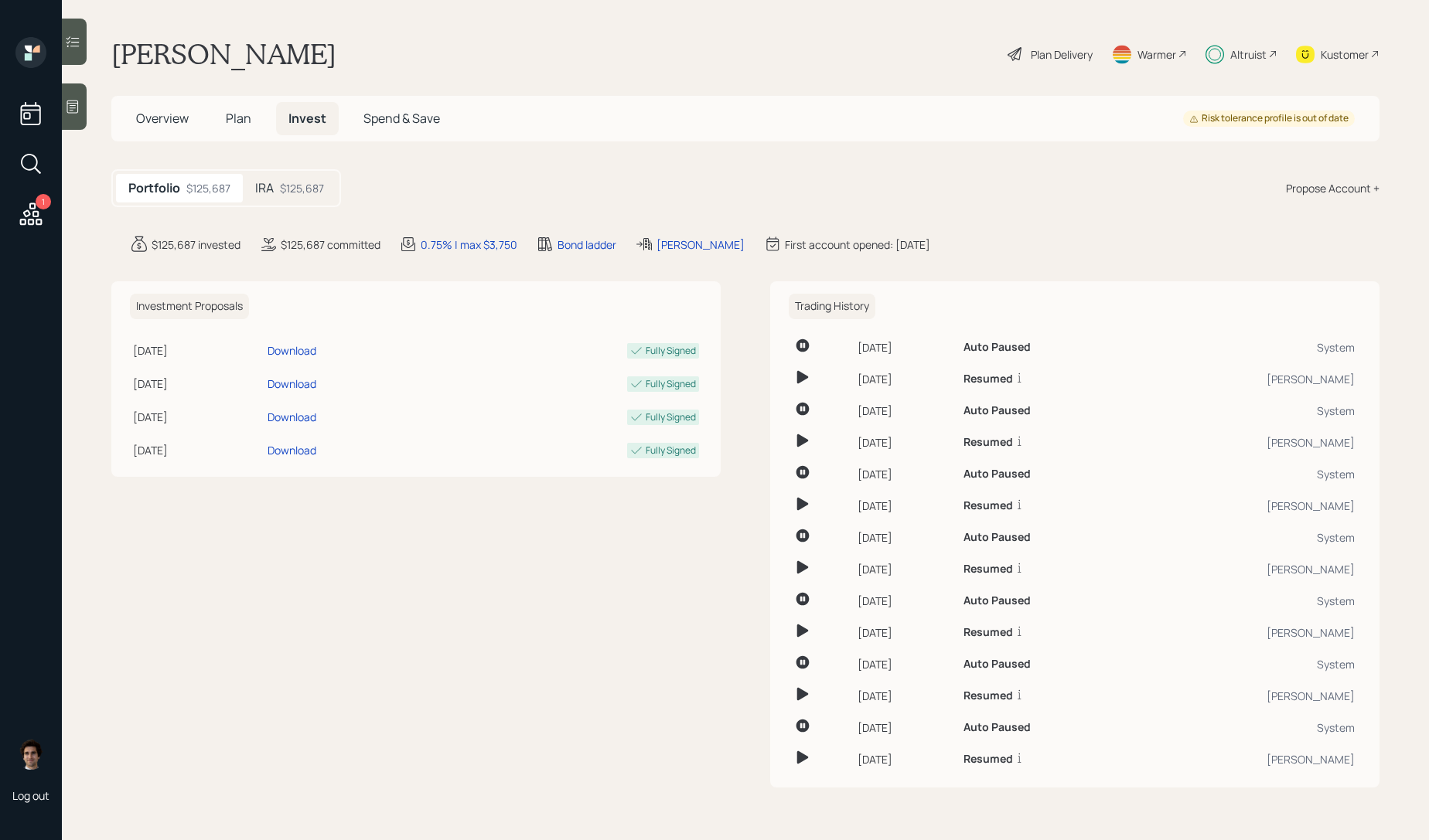
click at [1256, 51] on div "Altruist" at bounding box center [1248, 55] width 37 height 16
